Goal: Entertainment & Leisure: Consume media (video, audio)

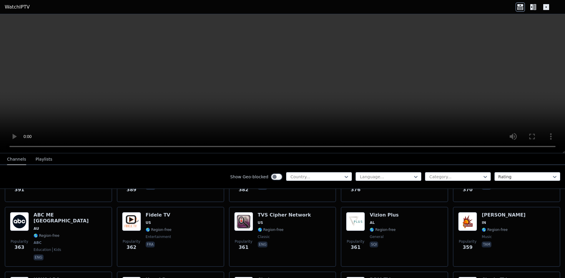
scroll to position [2811, 0]
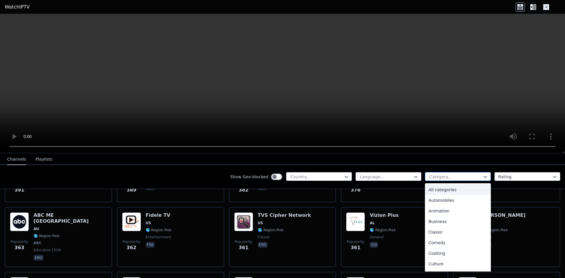
click at [465, 178] on div at bounding box center [456, 177] width 54 height 6
click at [429, 247] on div "Sports" at bounding box center [458, 244] width 66 height 11
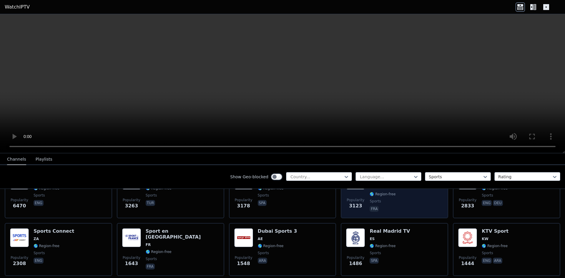
scroll to position [93, 0]
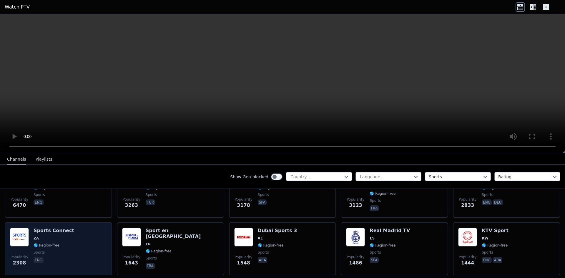
click at [44, 238] on div "Sports Connect ZA 🌎 Region-free sports eng" at bounding box center [54, 249] width 41 height 42
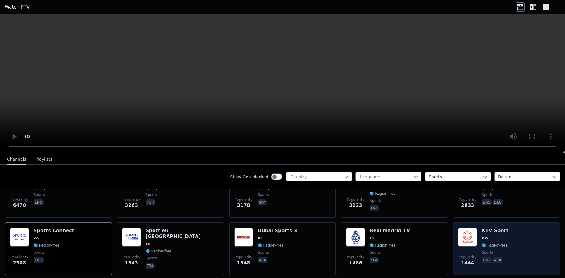
click at [503, 247] on div "Popularity 1444 KTV Sport KW 🌎 Region-free sports eng ara" at bounding box center [506, 249] width 97 height 42
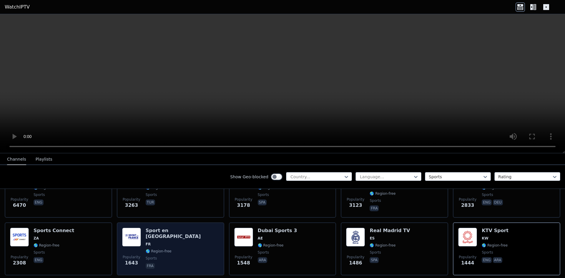
click at [177, 251] on div "Sport en [GEOGRAPHIC_DATA] FR 🌎 Region-free sports fra" at bounding box center [182, 249] width 73 height 42
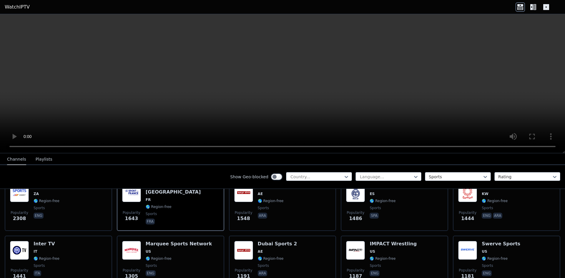
scroll to position [137, 0]
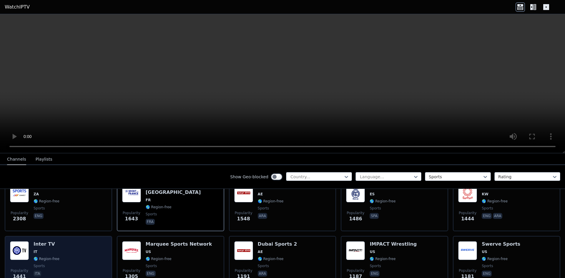
click at [56, 250] on span "IT" at bounding box center [47, 252] width 26 height 5
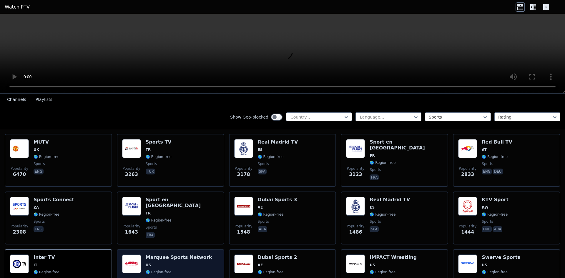
scroll to position [64, 0]
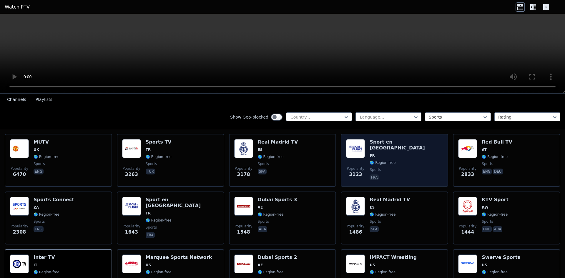
click at [380, 167] on span "sports" at bounding box center [406, 169] width 73 height 5
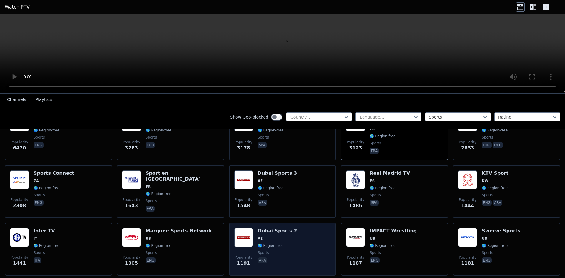
scroll to position [91, 0]
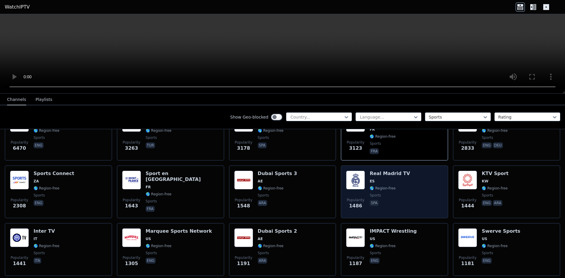
click at [390, 174] on div "Real Madrid TV ES 🌎 Region-free sports spa" at bounding box center [390, 192] width 40 height 42
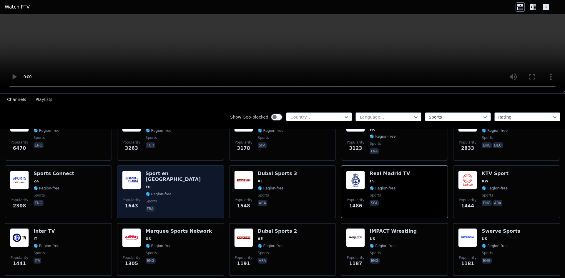
click at [194, 212] on div "Popularity 1643 Sport en [GEOGRAPHIC_DATA] FR 🌎 Region-free sports fra" at bounding box center [170, 191] width 107 height 53
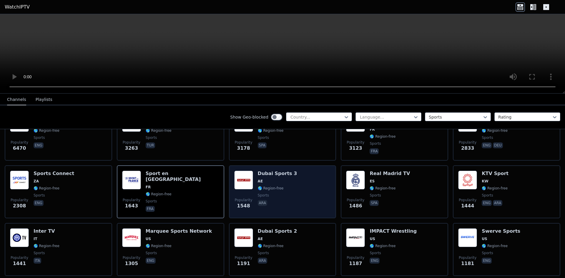
click at [262, 186] on span "🌎 Region-free" at bounding box center [271, 188] width 26 height 5
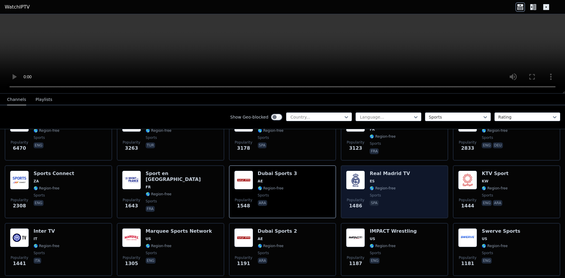
click at [397, 186] on span "🌎 Region-free" at bounding box center [390, 188] width 40 height 5
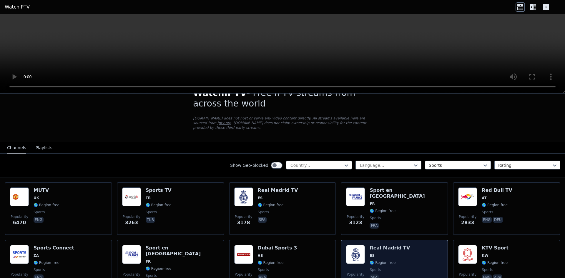
scroll to position [16, 0]
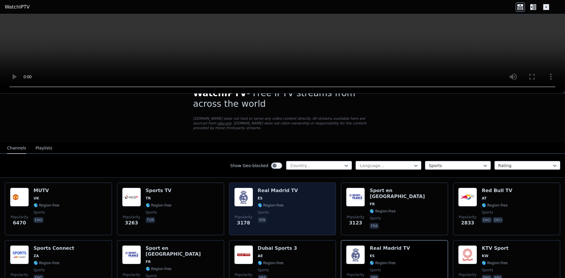
click at [286, 196] on div "Real Madrid TV ES 🌎 Region-free sports spa" at bounding box center [278, 209] width 40 height 42
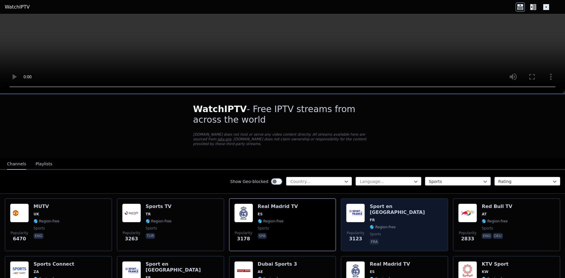
click at [398, 219] on div "Sport en [GEOGRAPHIC_DATA] FR 🌎 Region-free sports fra" at bounding box center [406, 225] width 73 height 42
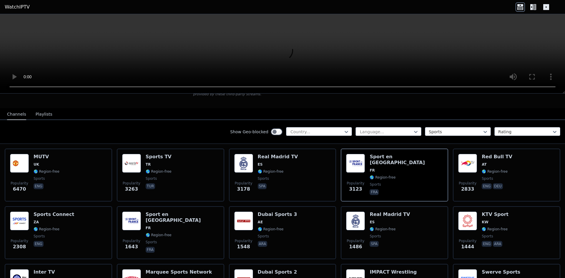
scroll to position [50, 0]
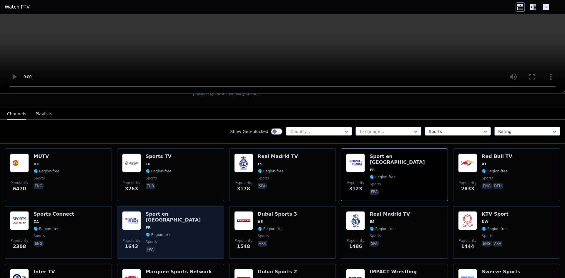
click at [178, 240] on span "sports" at bounding box center [182, 242] width 73 height 5
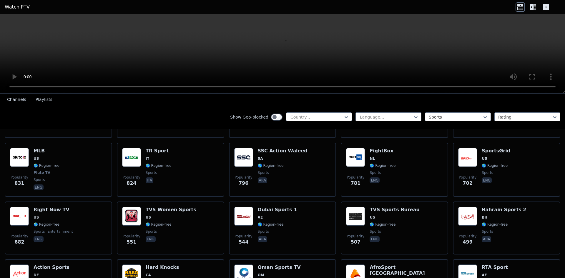
scroll to position [346, 0]
